Goal: Task Accomplishment & Management: Complete application form

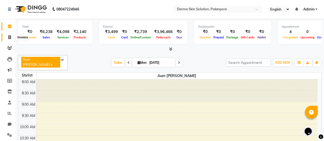
click at [10, 36] on icon at bounding box center [9, 37] width 3 height 4
select select "8167"
select select "service"
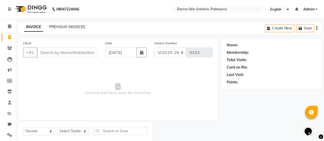
click at [64, 27] on link "PREVIOUS INVOICES" at bounding box center [67, 27] width 36 height 5
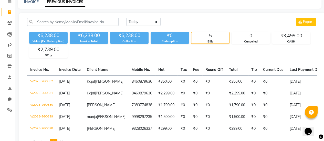
scroll to position [24, 0]
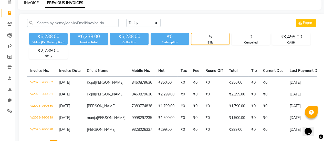
click at [35, 3] on link "INVOICE" at bounding box center [31, 3] width 15 height 5
select select "service"
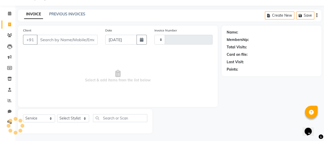
scroll to position [13, 0]
type input "0333"
select select "8167"
click at [47, 40] on input "Client" at bounding box center [67, 40] width 61 height 10
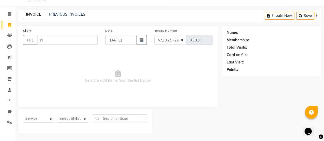
type input "r"
drag, startPoint x: 50, startPoint y: 40, endPoint x: 118, endPoint y: 47, distance: 68.0
click at [118, 47] on div "Date [DATE]" at bounding box center [125, 38] width 49 height 21
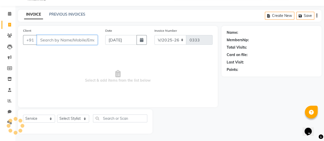
click at [50, 38] on input "Client" at bounding box center [67, 40] width 61 height 10
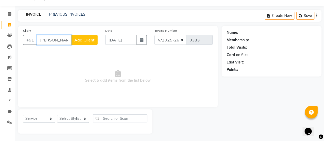
type input "[PERSON_NAME]"
click at [85, 42] on span "Add Client" at bounding box center [84, 39] width 20 height 5
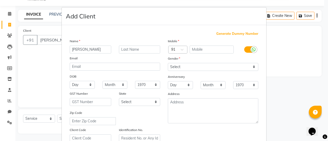
type input "[PERSON_NAME]"
click at [133, 49] on input "text" at bounding box center [140, 50] width 42 height 8
type input "j"
type input "[PERSON_NAME]"
click at [205, 49] on input "text" at bounding box center [212, 50] width 44 height 8
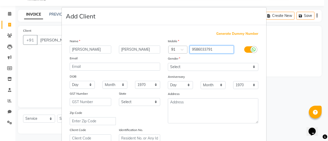
type input "9586033791"
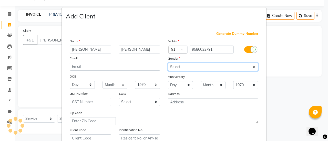
click at [204, 69] on select "Select [DEMOGRAPHIC_DATA] [DEMOGRAPHIC_DATA] Other Prefer Not To Say" at bounding box center [213, 67] width 90 height 8
select select "[DEMOGRAPHIC_DATA]"
click at [168, 63] on select "Select [DEMOGRAPHIC_DATA] [DEMOGRAPHIC_DATA] Other Prefer Not To Say" at bounding box center [213, 67] width 90 height 8
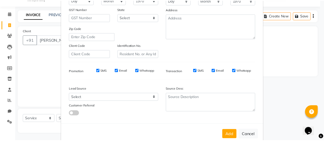
scroll to position [94, 0]
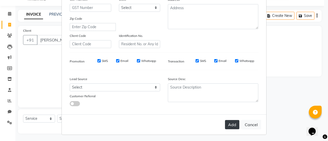
click at [234, 124] on button "Add" at bounding box center [232, 124] width 14 height 9
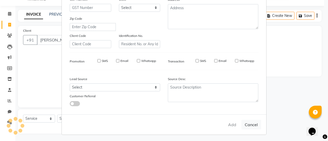
type input "9586033791"
select select
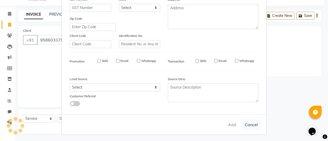
select select
checkbox input "false"
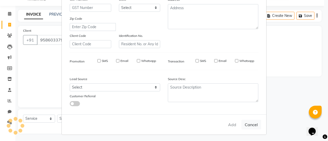
checkbox input "false"
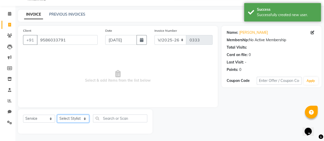
click at [73, 119] on select "Select Stylist Aum [PERSON_NAME] [PERSON_NAME] [PERSON_NAME] [PERSON_NAME] Meet…" at bounding box center [73, 119] width 32 height 8
select select "77000"
click at [57, 115] on select "Select Stylist Aum [PERSON_NAME] [PERSON_NAME] [PERSON_NAME] [PERSON_NAME] Meet…" at bounding box center [73, 119] width 32 height 8
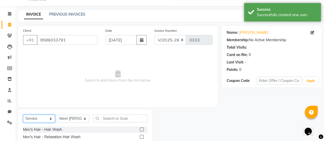
click at [34, 118] on select "Select Service Product Membership Package Voucher Prepaid Gift Card" at bounding box center [39, 119] width 32 height 8
click at [112, 47] on div "Date [DATE]" at bounding box center [125, 38] width 49 height 21
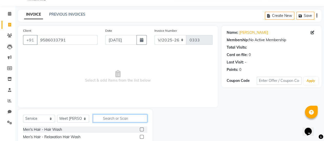
click at [110, 118] on input "text" at bounding box center [120, 119] width 54 height 8
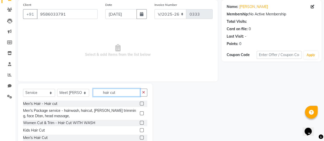
scroll to position [62, 0]
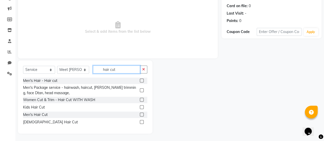
type input "hair cut"
click at [144, 98] on label at bounding box center [142, 100] width 4 height 4
click at [143, 98] on input "checkbox" at bounding box center [141, 99] width 3 height 3
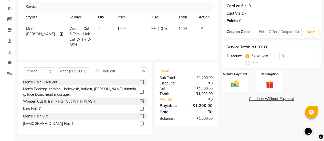
checkbox input "false"
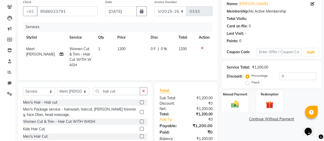
scroll to position [40, 0]
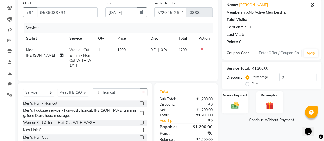
click at [151, 47] on span "0 F" at bounding box center [153, 49] width 5 height 5
select select "77000"
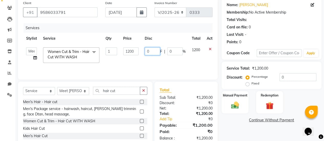
click at [152, 52] on input "0" at bounding box center [152, 51] width 15 height 8
type input "0901"
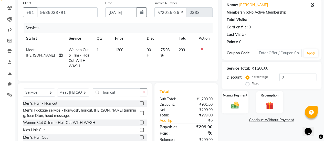
click at [146, 63] on td "901 F | 75.08 %" at bounding box center [160, 58] width 32 height 28
select select "77000"
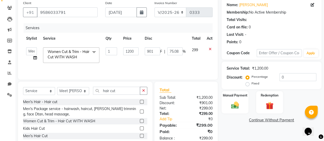
scroll to position [62, 0]
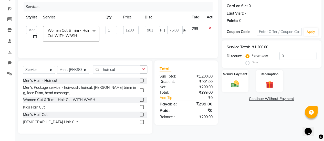
click at [260, 99] on link "Continue Without Payment" at bounding box center [272, 98] width 98 height 5
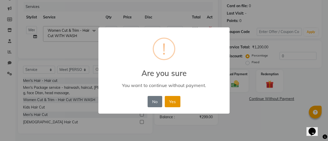
click at [178, 100] on button "Yes" at bounding box center [173, 101] width 16 height 11
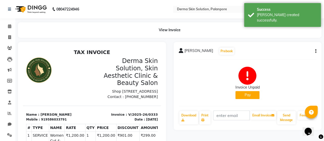
click at [252, 98] on button "Pay" at bounding box center [248, 95] width 24 height 8
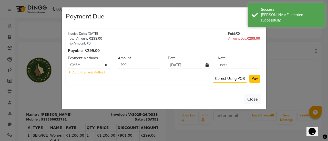
click at [255, 82] on button "Pay" at bounding box center [254, 79] width 11 height 8
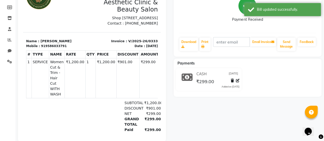
scroll to position [86, 0]
